Goal: Information Seeking & Learning: Stay updated

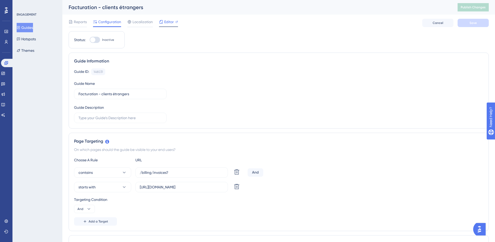
click at [166, 22] on span "Editor" at bounding box center [169, 22] width 10 height 6
click at [5, 84] on icon at bounding box center [3, 84] width 4 height 4
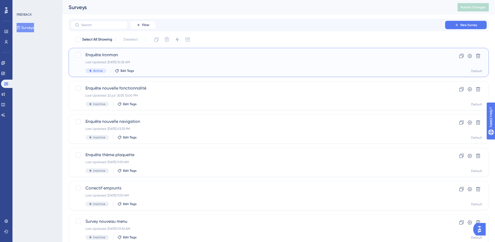
click at [129, 56] on span "Enquête Ironman" at bounding box center [258, 55] width 345 height 6
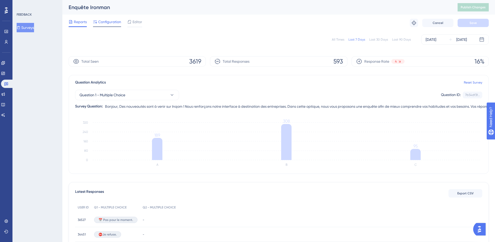
click at [103, 22] on span "Configuration" at bounding box center [109, 22] width 23 height 6
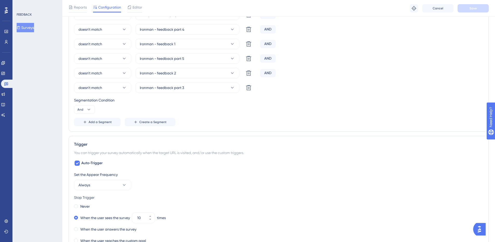
scroll to position [234, 0]
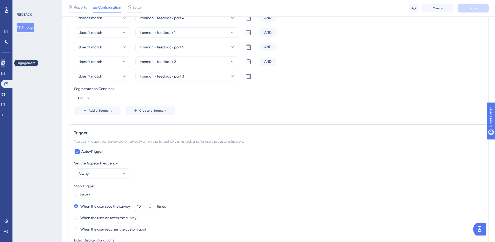
click at [5, 63] on icon at bounding box center [2, 62] width 3 height 3
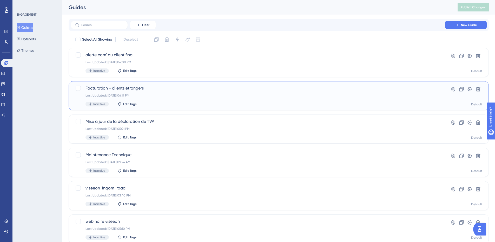
click at [157, 87] on span "Facturation - clients étrangers" at bounding box center [258, 88] width 345 height 6
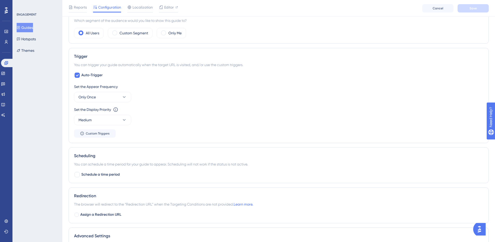
scroll to position [234, 0]
click at [105, 96] on button "Only Once" at bounding box center [102, 96] width 57 height 10
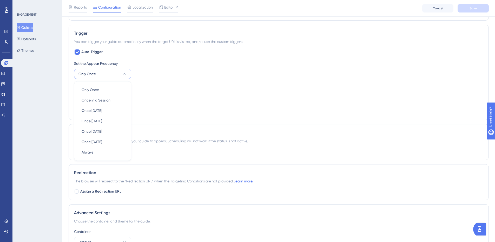
click at [207, 89] on div "Set the Display Priority This option will set the display priority between auto…" at bounding box center [278, 86] width 409 height 6
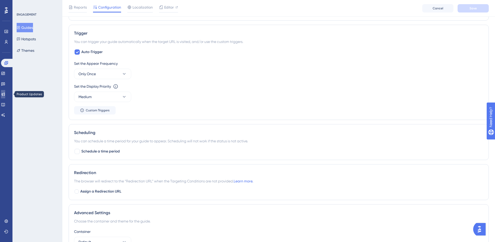
click at [4, 95] on link at bounding box center [3, 94] width 4 height 8
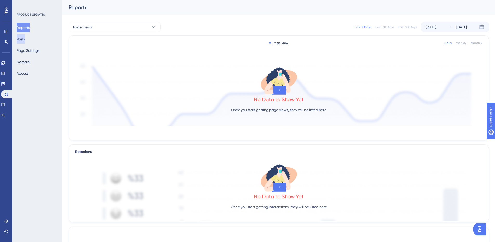
click at [25, 40] on button "Posts" at bounding box center [21, 38] width 8 height 9
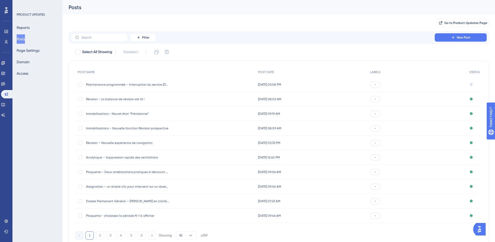
click at [118, 99] on span "Révision - La balance de révision est là !" at bounding box center [127, 99] width 83 height 4
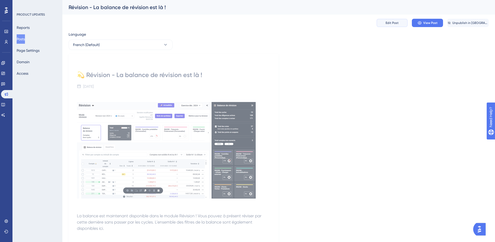
click at [379, 22] on button "Edit Post" at bounding box center [392, 23] width 31 height 8
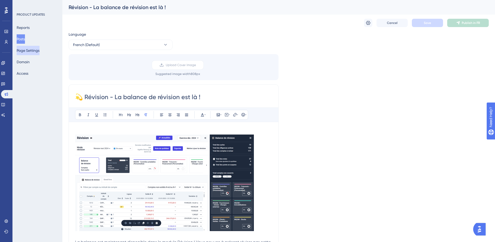
click at [36, 46] on button "Page Settings" at bounding box center [28, 50] width 23 height 9
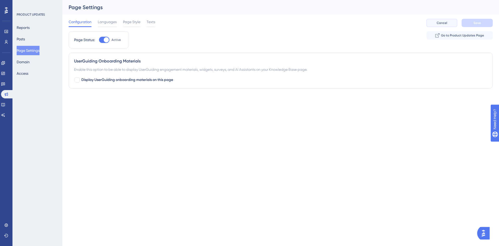
click at [444, 23] on span "Cancel" at bounding box center [442, 23] width 11 height 4
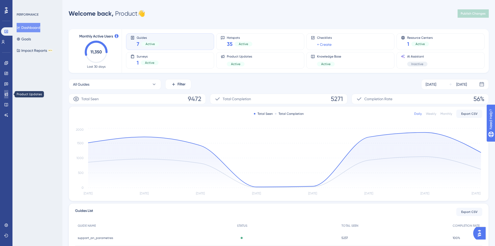
click at [7, 90] on link at bounding box center [6, 94] width 4 height 8
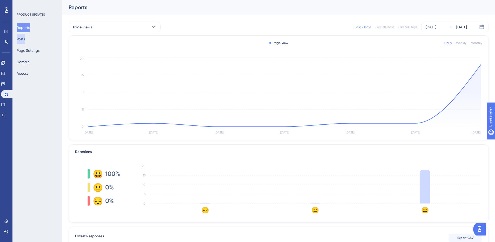
click at [25, 40] on button "Posts" at bounding box center [21, 38] width 8 height 9
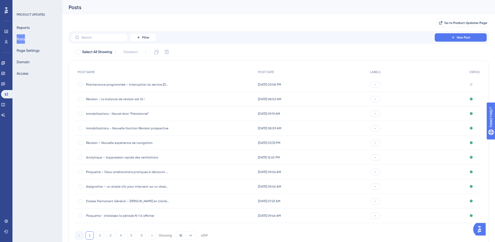
click at [139, 113] on span "Immobilisations - Nouvel état "Prévisionnel"" at bounding box center [127, 114] width 83 height 4
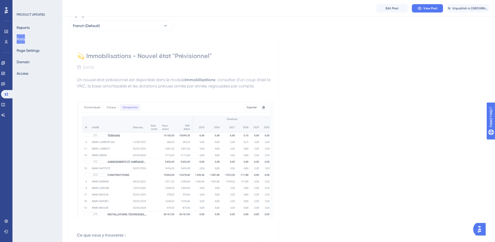
scroll to position [108, 0]
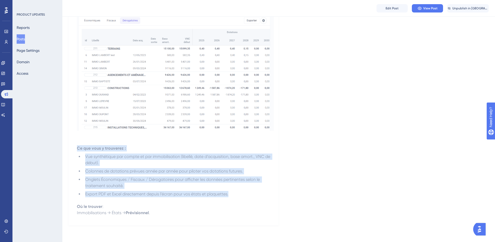
drag, startPoint x: 243, startPoint y: 195, endPoint x: 65, endPoint y: 147, distance: 183.9
click at [65, 147] on div "Performance Users Engagement Widgets Feedback Product Updates Knowledge Base AI…" at bounding box center [278, 62] width 433 height 341
drag, startPoint x: 68, startPoint y: 147, endPoint x: 252, endPoint y: 198, distance: 191.7
click at [252, 198] on div "Performance Users Engagement Widgets Feedback Product Updates Knowledge Base AI…" at bounding box center [278, 62] width 433 height 341
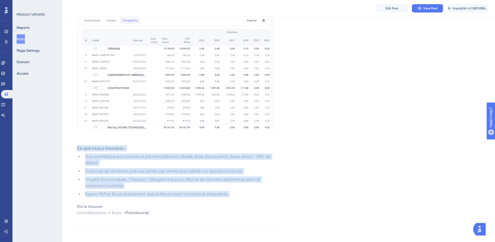
click at [299, 201] on div "💫 Immobilisations - Nouvel état "Prévisionnel" [DATE] Un nouvel état prévisionn…" at bounding box center [279, 86] width 420 height 277
drag, startPoint x: 232, startPoint y: 194, endPoint x: 67, endPoint y: 148, distance: 170.9
click at [67, 148] on div "Performance Users Engagement Widgets Feedback Product Updates Knowledge Base AI…" at bounding box center [278, 62] width 433 height 341
drag, startPoint x: 70, startPoint y: 146, endPoint x: 260, endPoint y: 194, distance: 196.5
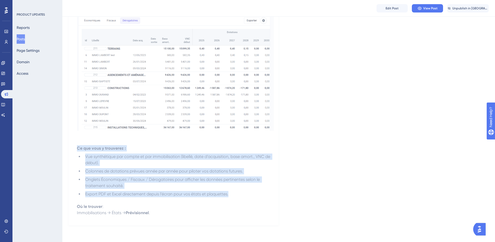
click at [260, 194] on div "💫 Immobilisations - Nouvel état "Prévisionnel" [DATE] Un nouvel état prévisionn…" at bounding box center [174, 86] width 210 height 277
click at [260, 194] on li "Export PDF et Excel directement depuis l’écran pour vos états et plaquettes." at bounding box center [178, 197] width 191 height 12
drag, startPoint x: 244, startPoint y: 195, endPoint x: 74, endPoint y: 144, distance: 176.9
click at [74, 144] on div "💫 Immobilisations - Nouvel état "Prévisionnel" [DATE] Un nouvel état prévisionn…" at bounding box center [174, 86] width 210 height 277
